Goal: Navigation & Orientation: Find specific page/section

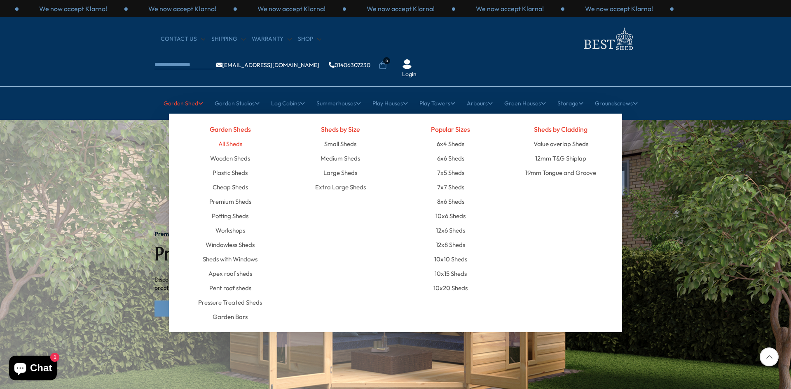
click at [231, 137] on link "All Sheds" at bounding box center [230, 144] width 24 height 14
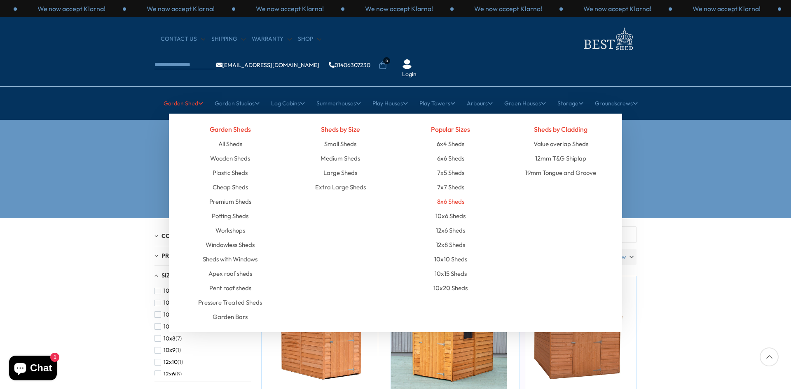
click at [444, 194] on link "8x6 Sheds" at bounding box center [450, 201] width 27 height 14
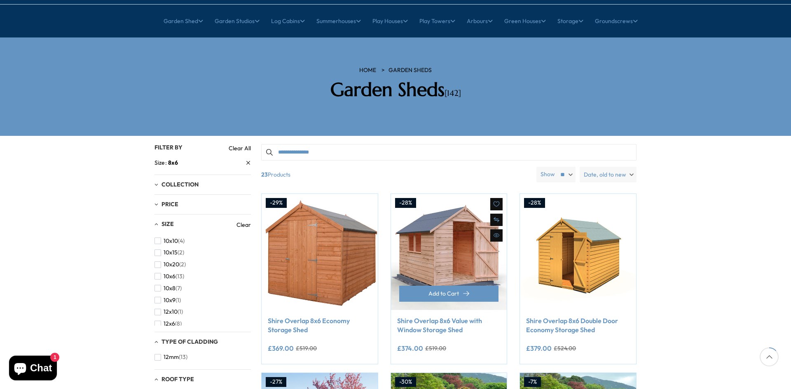
scroll to position [124, 0]
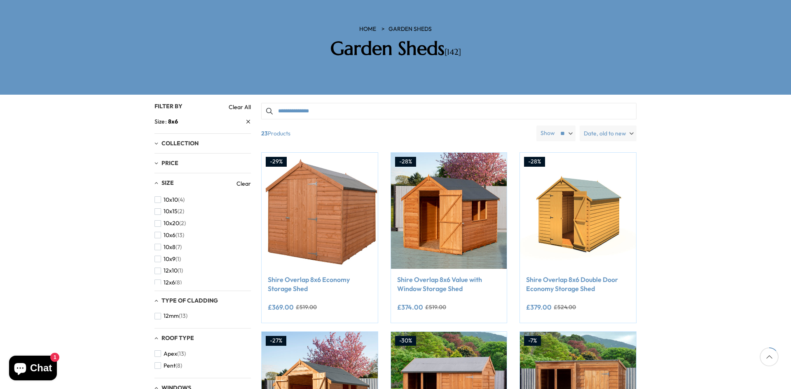
click at [611, 126] on span "Date, old to new" at bounding box center [604, 134] width 42 height 16
click at [579, 147] on span "Price, low to high" at bounding box center [591, 153] width 91 height 12
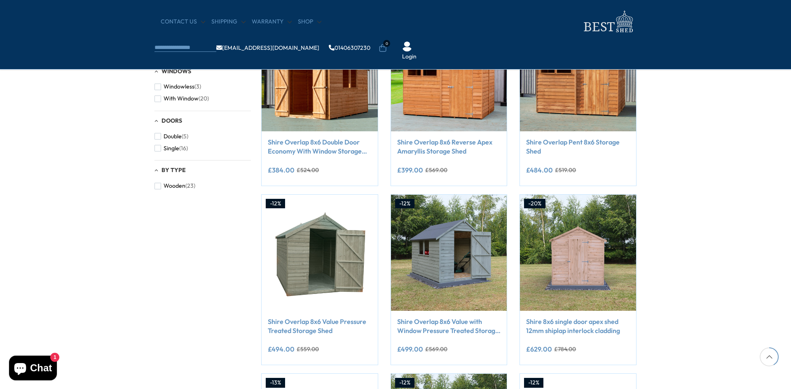
scroll to position [576, 0]
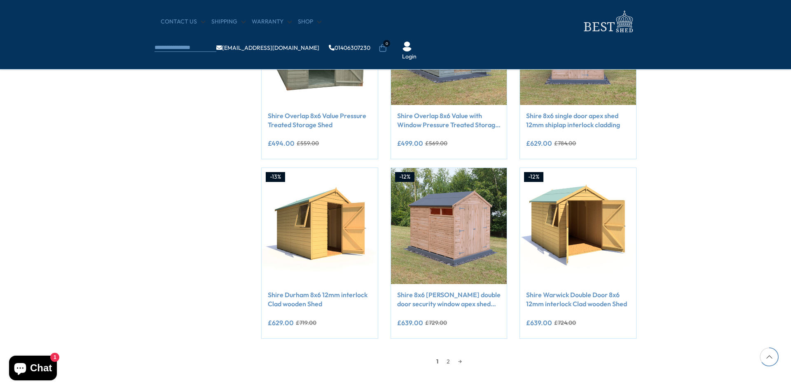
scroll to position [124, 0]
